Goal: Task Accomplishment & Management: Manage account settings

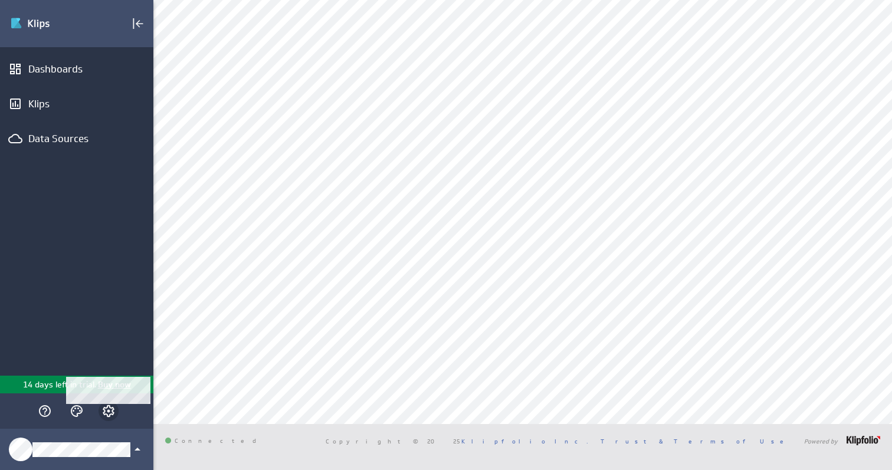
click at [108, 412] on icon "Account and settings" at bounding box center [108, 411] width 3 height 3
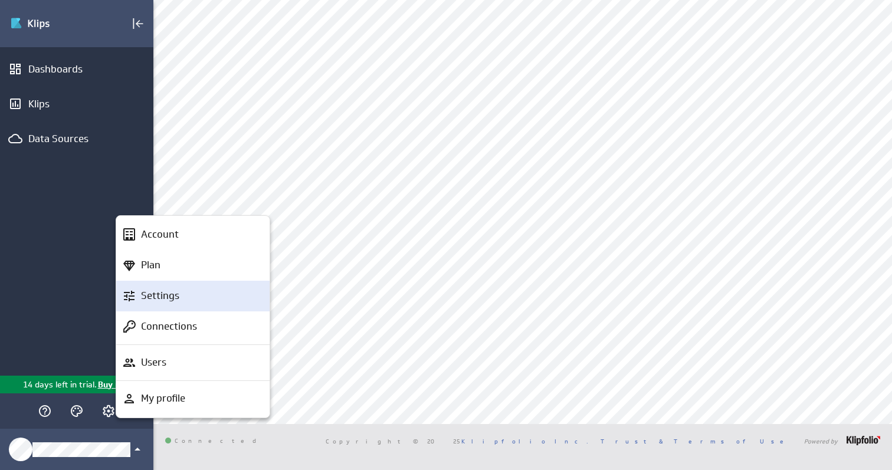
click at [166, 296] on p "Settings" at bounding box center [160, 296] width 38 height 15
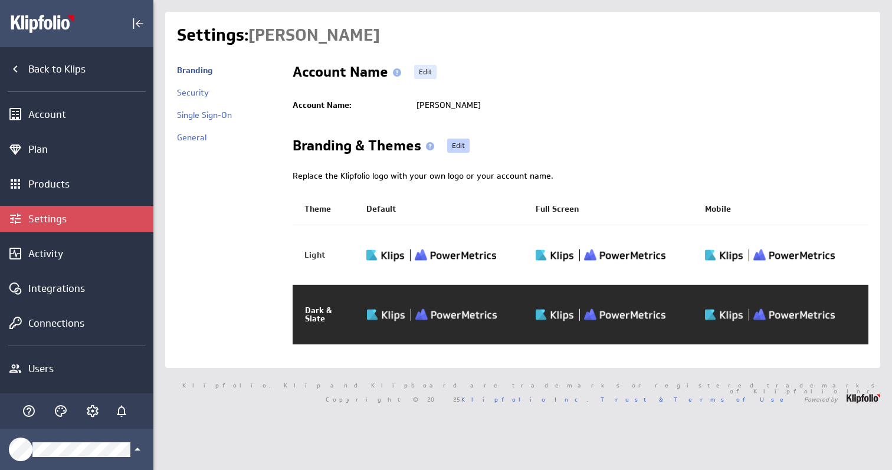
click at [459, 147] on link "Edit" at bounding box center [458, 146] width 22 height 14
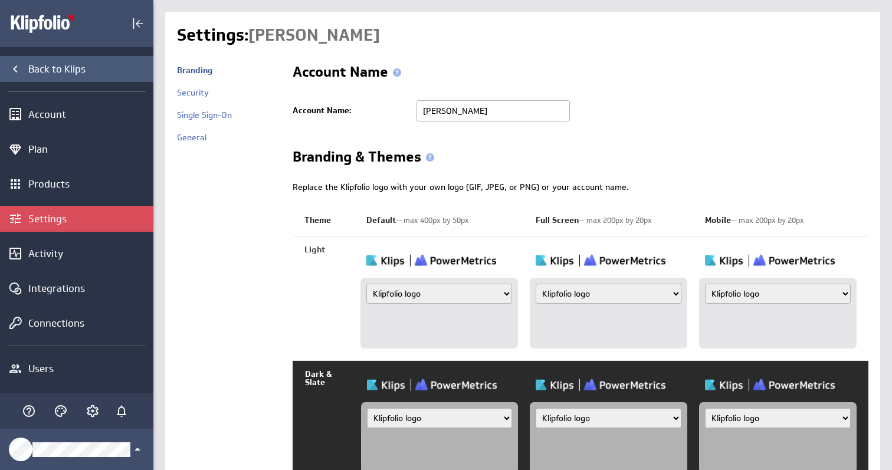
click at [53, 70] on div "Back to Klips" at bounding box center [89, 69] width 122 height 13
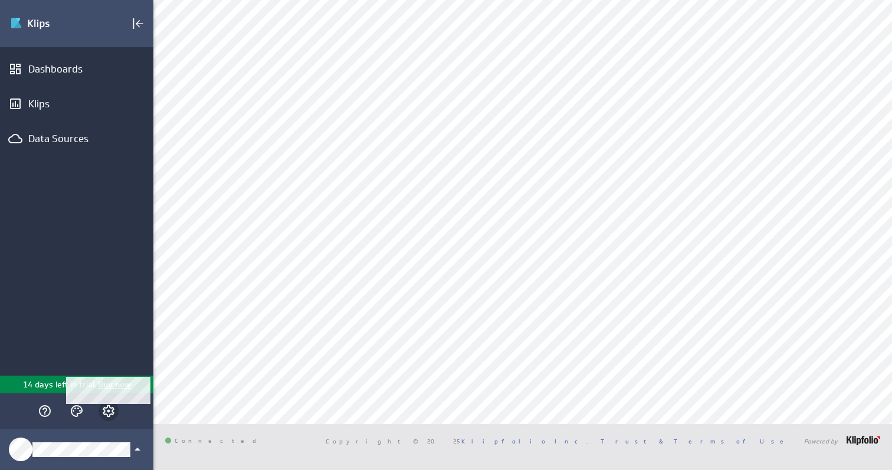
click at [111, 413] on icon "Account and settings" at bounding box center [108, 411] width 14 height 14
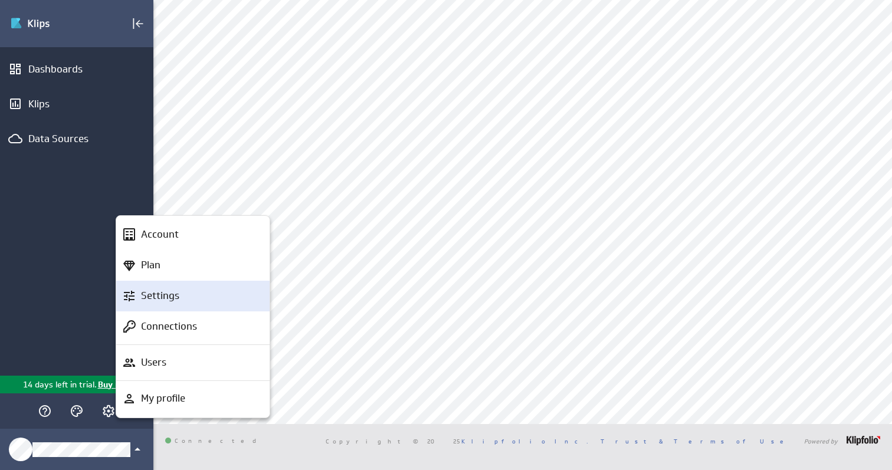
click at [194, 297] on div "Settings" at bounding box center [198, 296] width 124 height 15
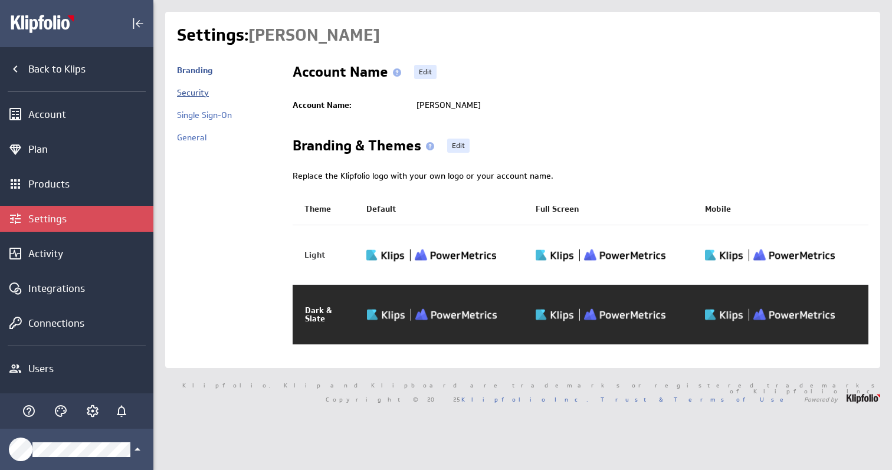
click at [195, 91] on link "Security" at bounding box center [193, 92] width 32 height 11
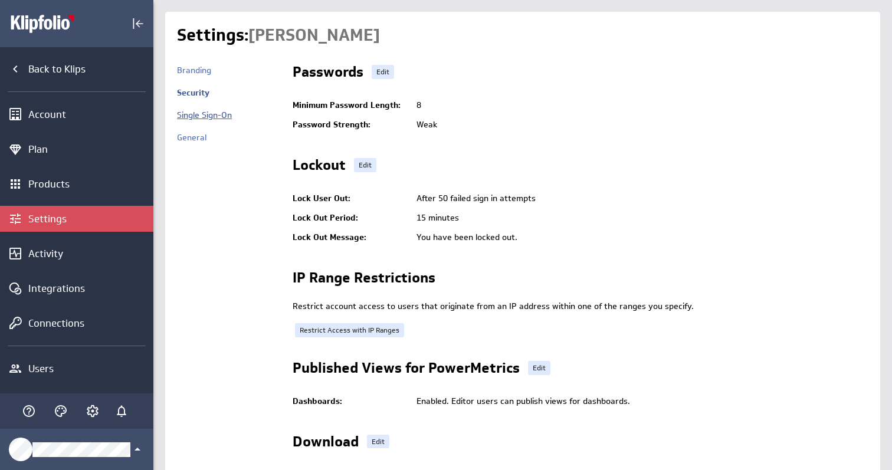
click at [195, 117] on link "Single Sign-On" at bounding box center [204, 115] width 55 height 11
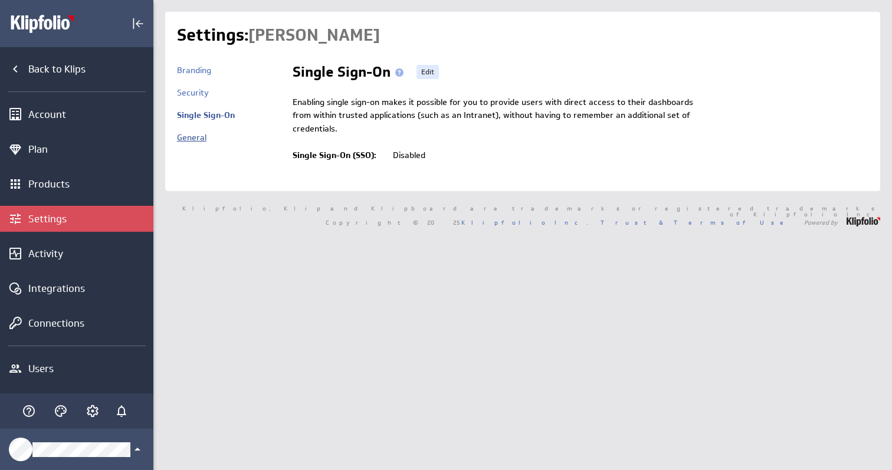
click at [195, 139] on link "General" at bounding box center [191, 137] width 29 height 11
